Goal: Find specific page/section: Find specific page/section

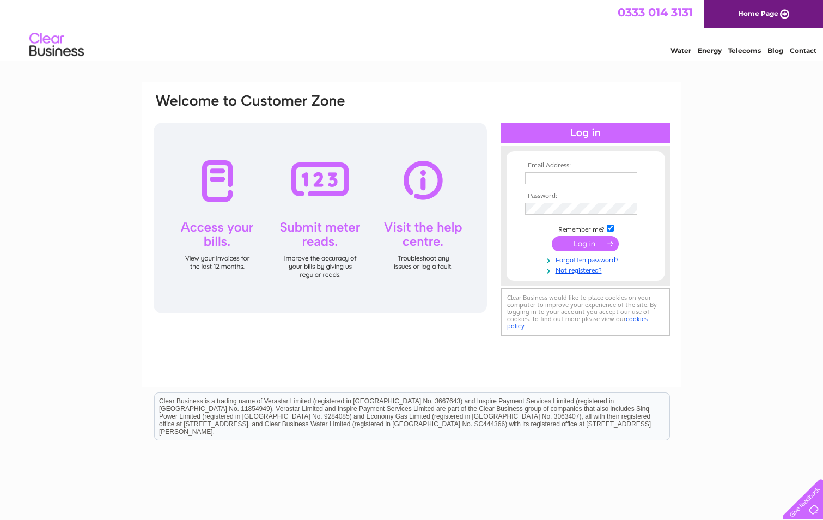
type input "helen.brown@gsb-sp.co.uk"
click at [581, 247] on input "submit" at bounding box center [585, 243] width 67 height 15
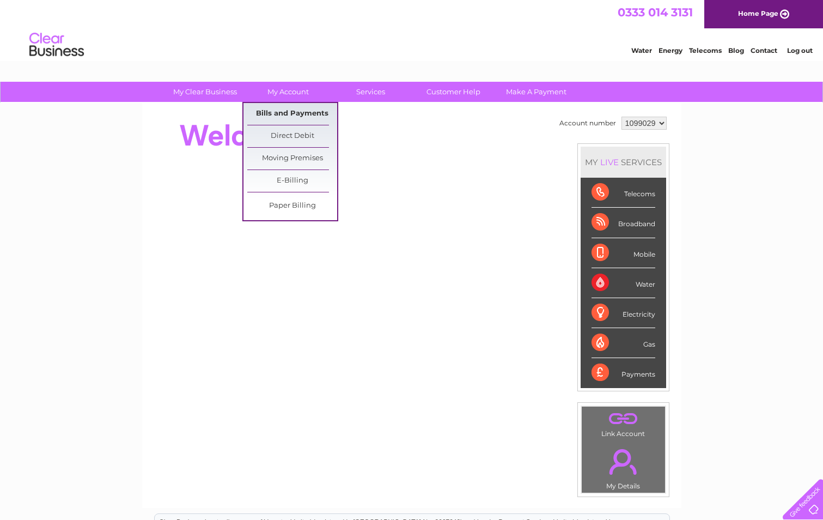
click at [297, 107] on link "Bills and Payments" at bounding box center [292, 114] width 90 height 22
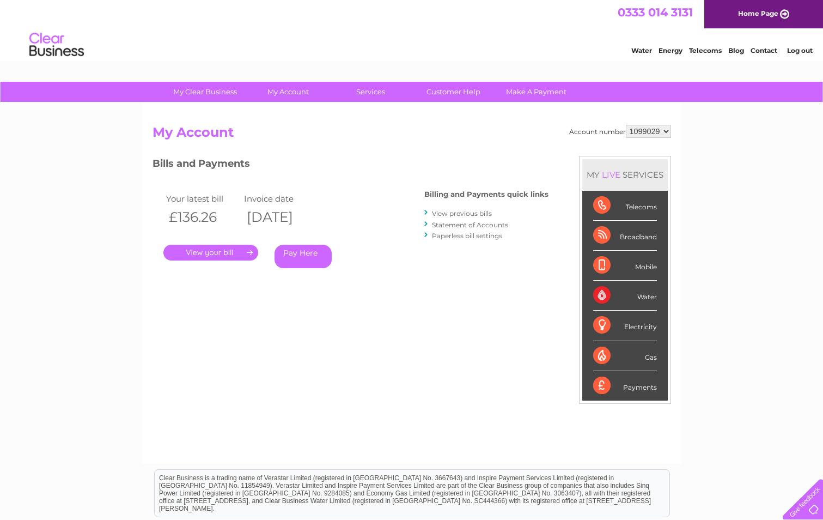
click at [233, 255] on link "." at bounding box center [210, 253] width 95 height 16
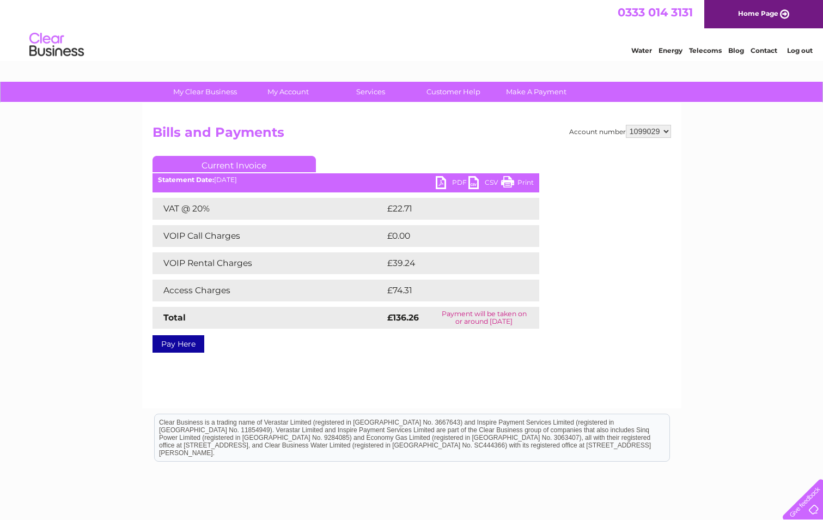
click at [436, 180] on link "PDF" at bounding box center [452, 184] width 33 height 16
